Goal: Information Seeking & Learning: Learn about a topic

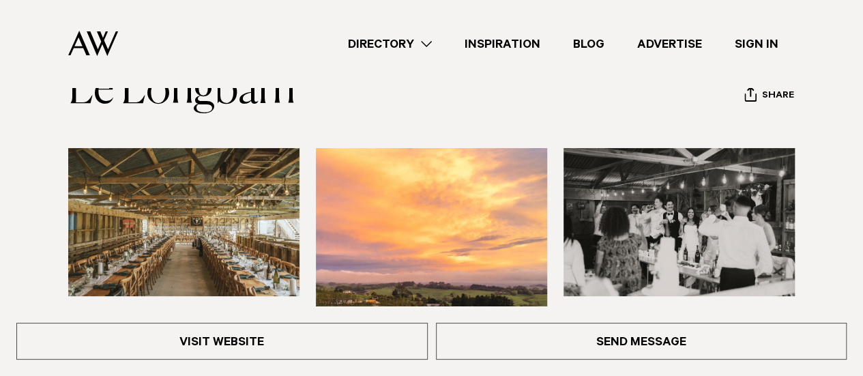
scroll to position [97, 0]
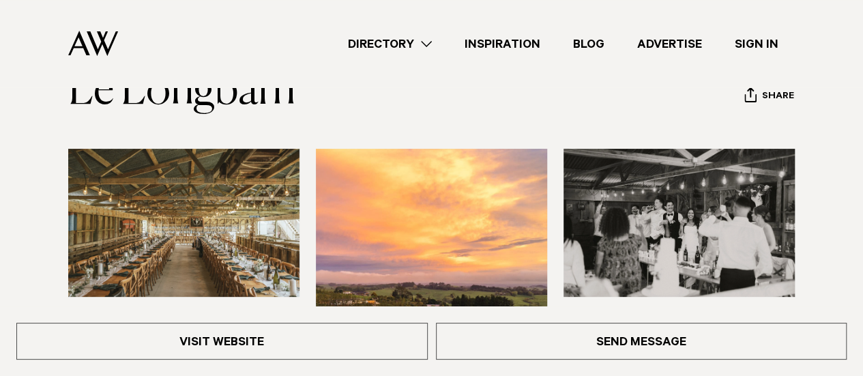
click at [236, 239] on img at bounding box center [183, 223] width 231 height 148
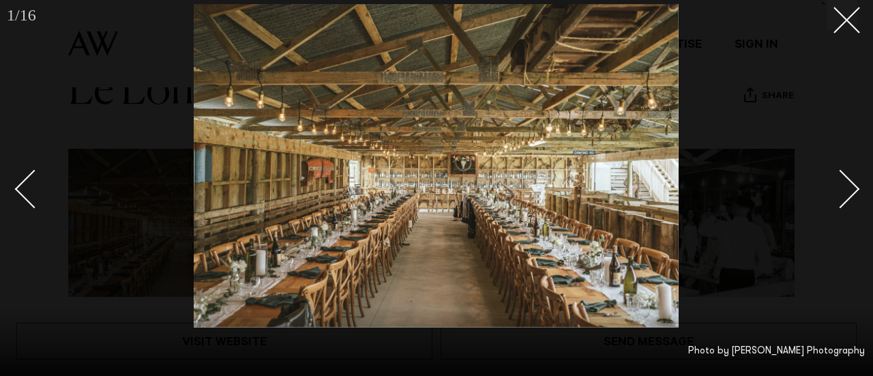
click at [849, 177] on link at bounding box center [833, 188] width 48 height 68
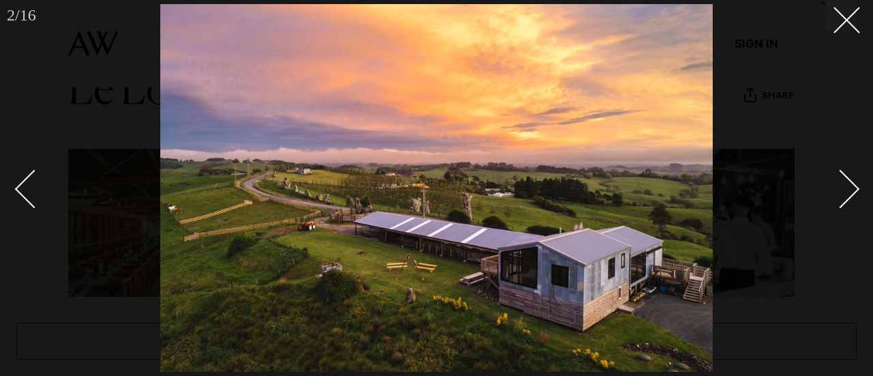
click at [849, 177] on link at bounding box center [833, 188] width 48 height 68
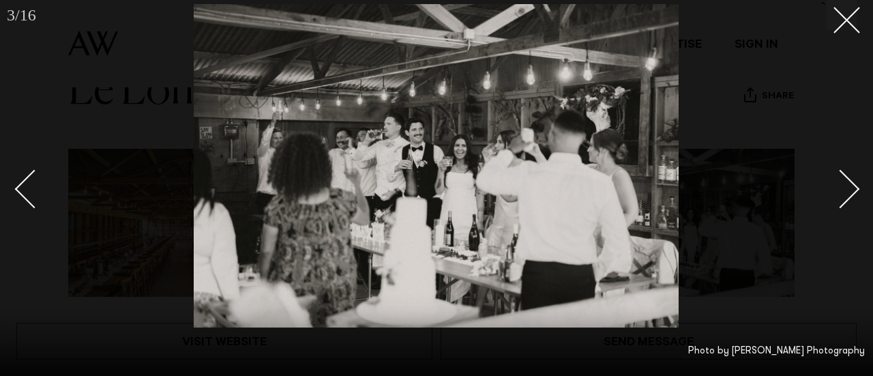
click at [849, 177] on link at bounding box center [833, 188] width 48 height 68
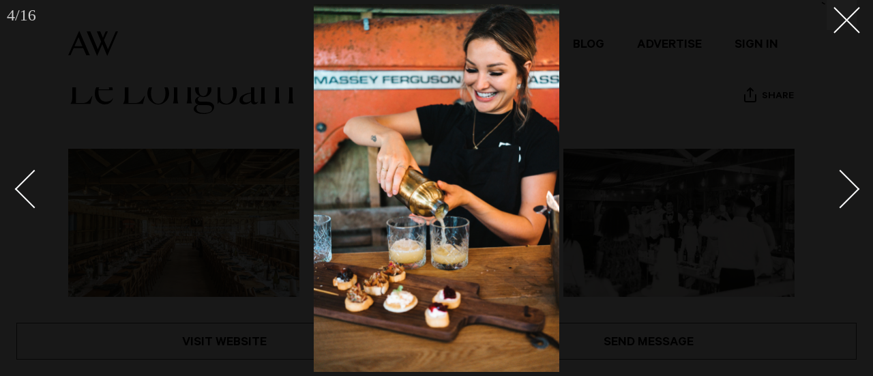
click at [849, 177] on link at bounding box center [833, 188] width 48 height 68
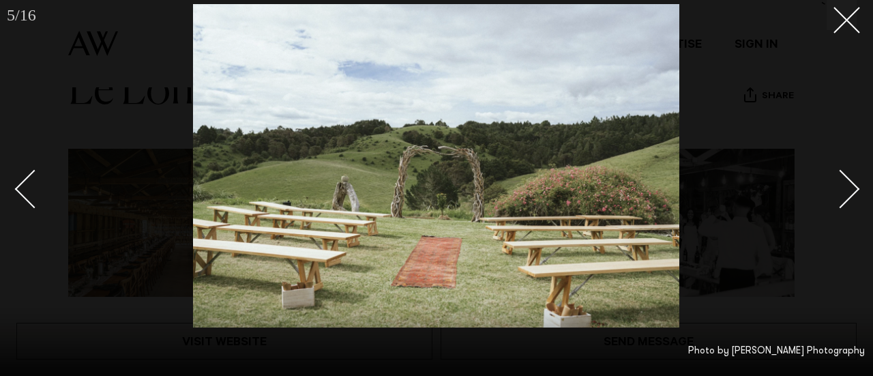
click at [849, 177] on link at bounding box center [833, 188] width 48 height 68
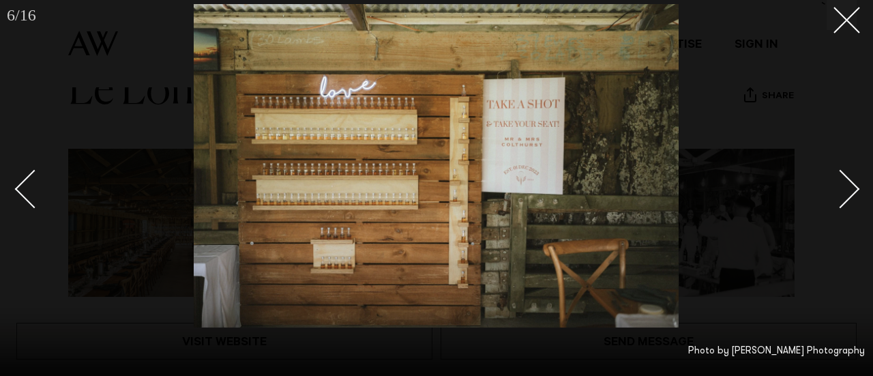
click at [849, 177] on link at bounding box center [833, 188] width 48 height 68
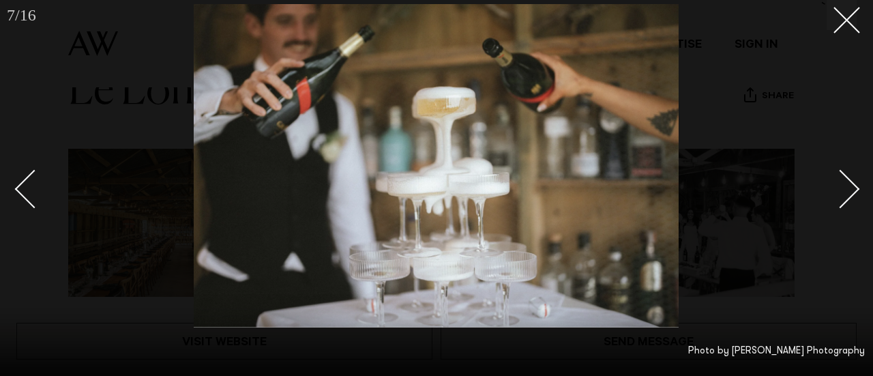
click at [849, 177] on link at bounding box center [833, 188] width 48 height 68
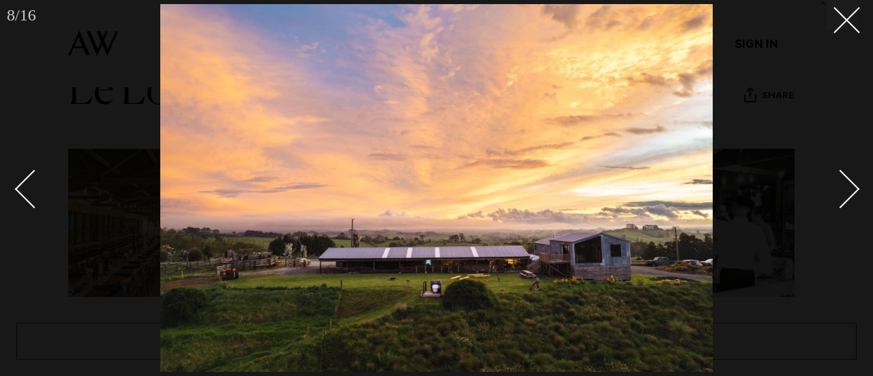
click at [849, 177] on link at bounding box center [833, 188] width 48 height 68
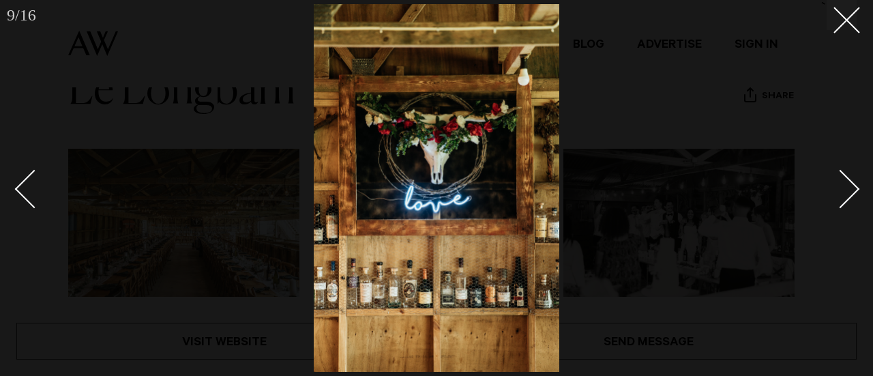
click at [849, 177] on link at bounding box center [833, 188] width 48 height 68
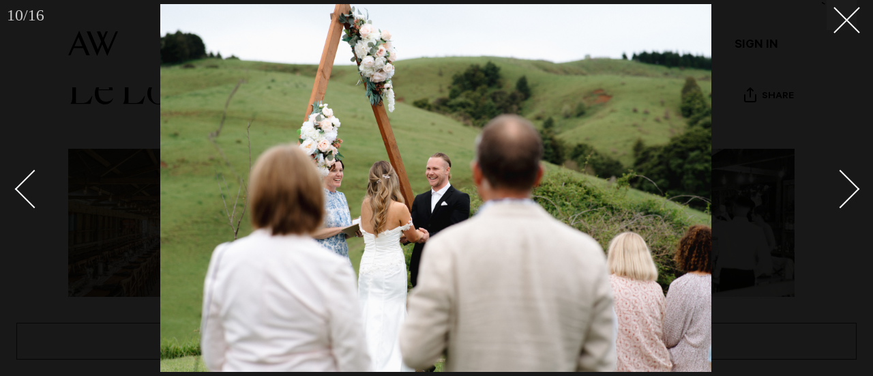
click at [849, 177] on link at bounding box center [833, 188] width 48 height 68
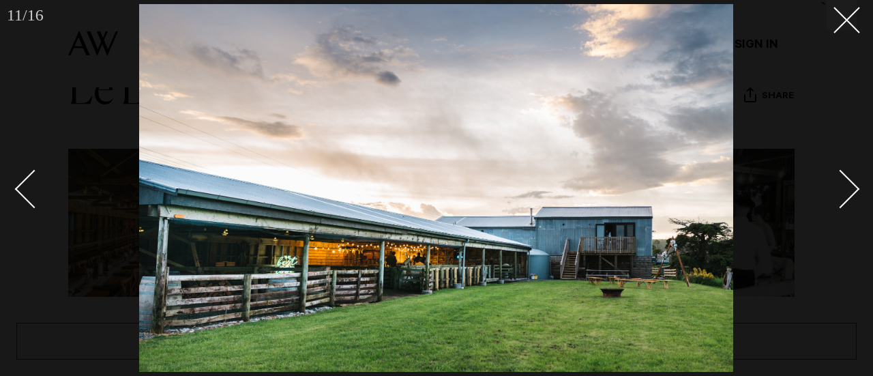
click at [849, 177] on link at bounding box center [833, 188] width 48 height 68
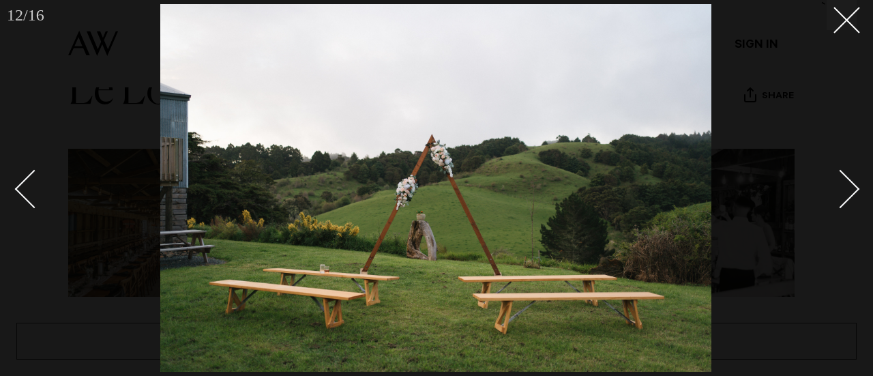
click at [849, 177] on link at bounding box center [833, 188] width 48 height 68
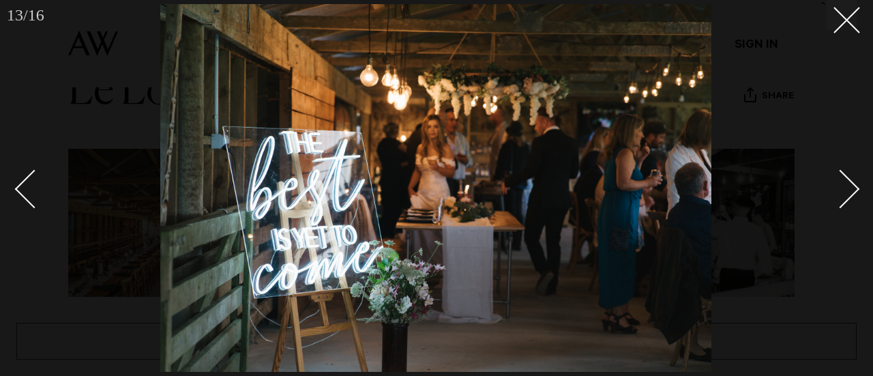
click at [849, 177] on link at bounding box center [833, 188] width 48 height 68
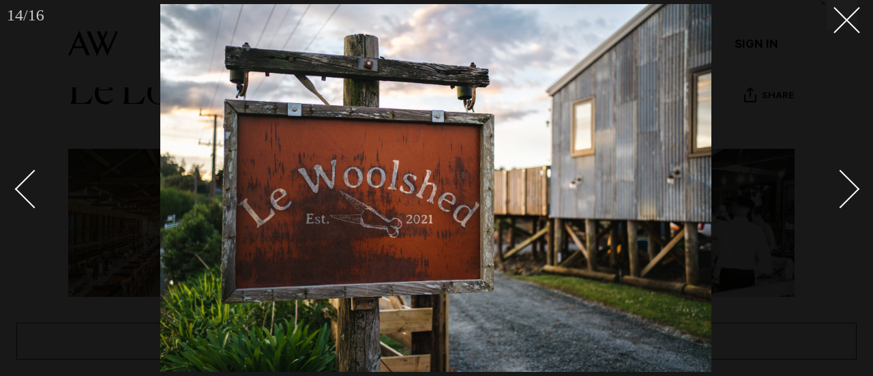
click at [849, 177] on link at bounding box center [833, 188] width 48 height 68
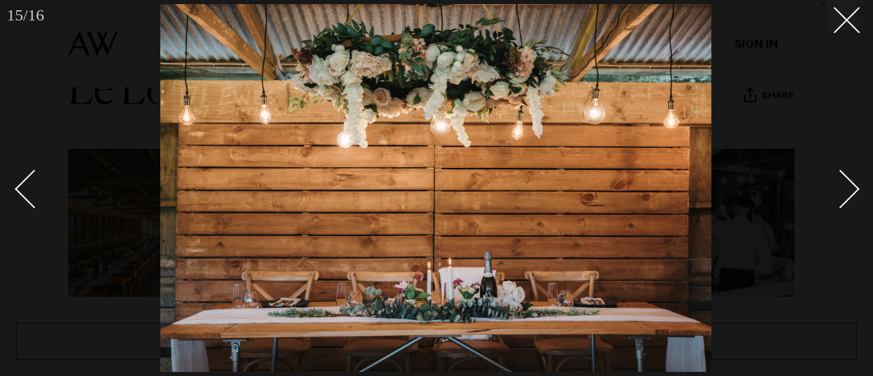
click at [849, 177] on link at bounding box center [833, 188] width 48 height 68
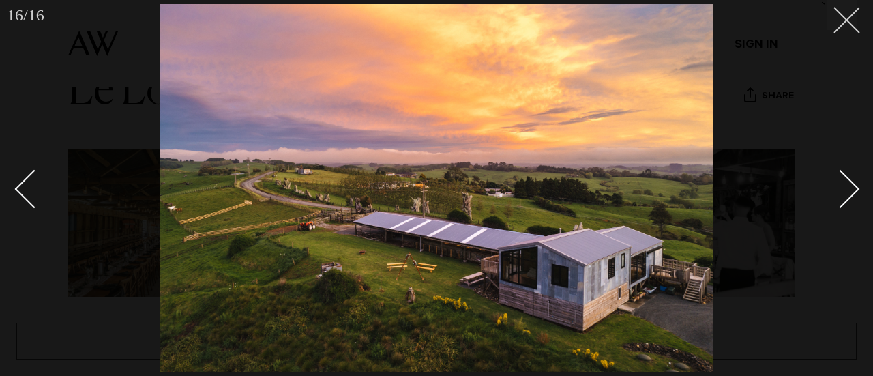
click at [846, 18] on line at bounding box center [846, 20] width 25 height 25
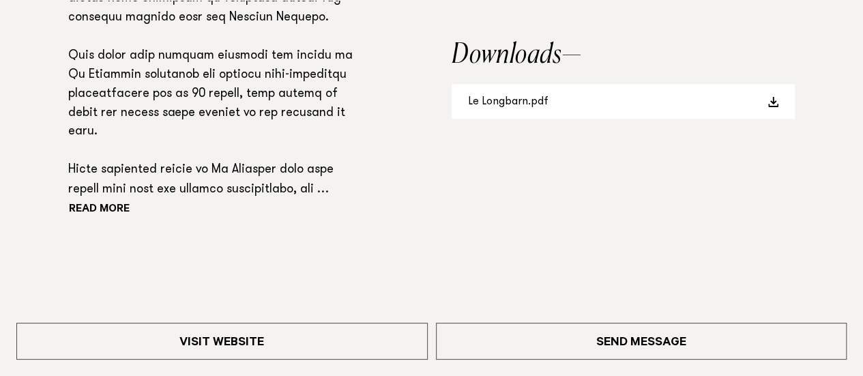
scroll to position [1119, 0]
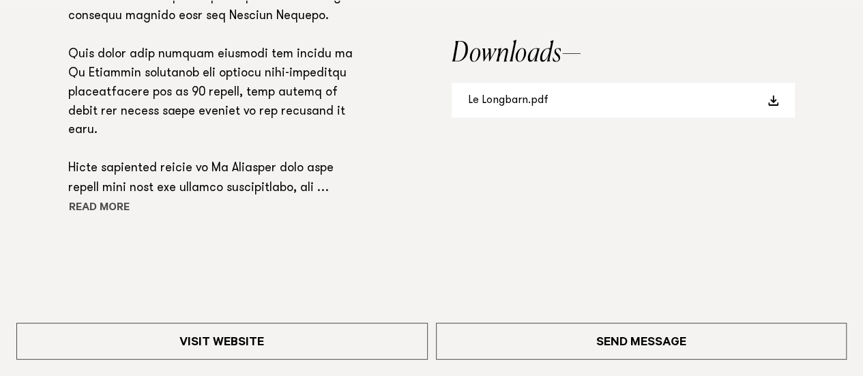
click at [120, 208] on button "Read more" at bounding box center [129, 208] width 123 height 20
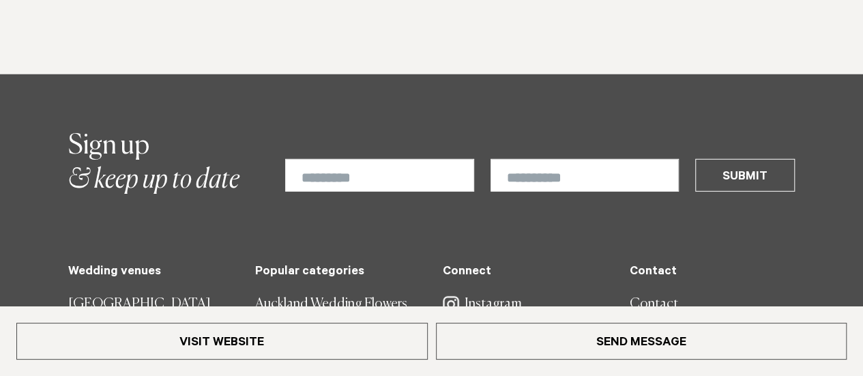
scroll to position [1874, 0]
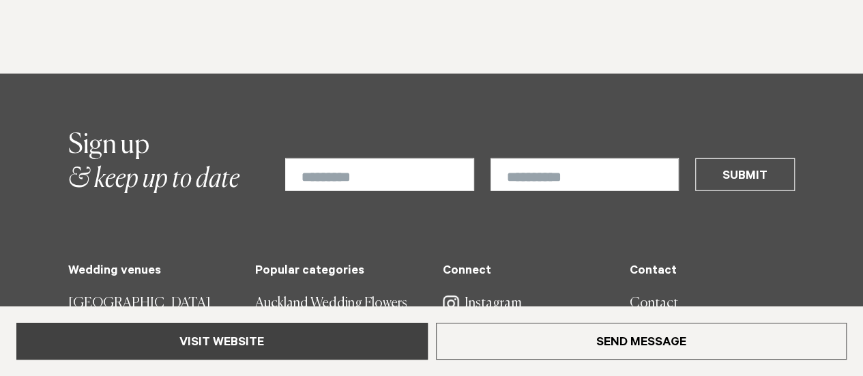
click at [244, 339] on link "Visit Website" at bounding box center [221, 341] width 411 height 37
